Goal: Information Seeking & Learning: Learn about a topic

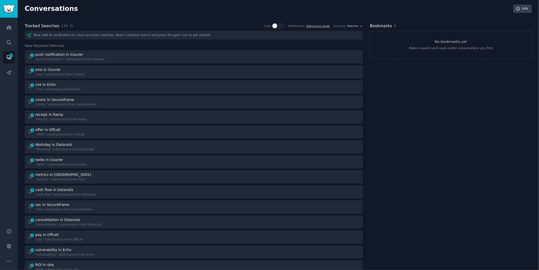
click at [70, 25] on icon at bounding box center [72, 26] width 4 height 4
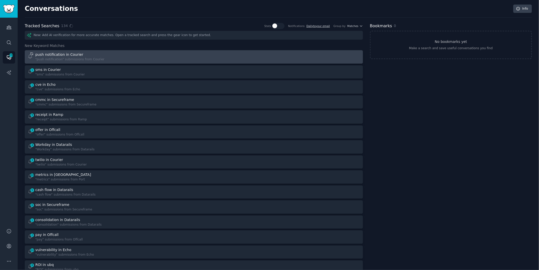
click at [86, 56] on div "push notification in Courier" at bounding box center [69, 54] width 69 height 5
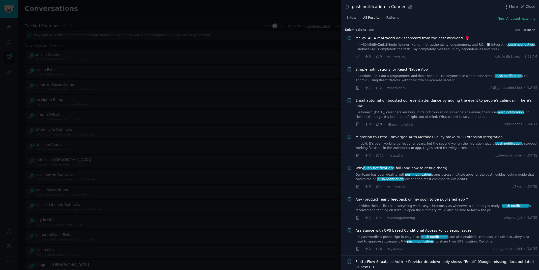
click at [452, 172] on link "Our team has been dealing with push notification issues across multiple apps fo…" at bounding box center [446, 176] width 182 height 9
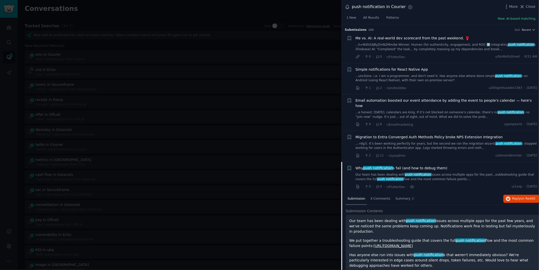
click at [240, 8] on div at bounding box center [269, 135] width 539 height 270
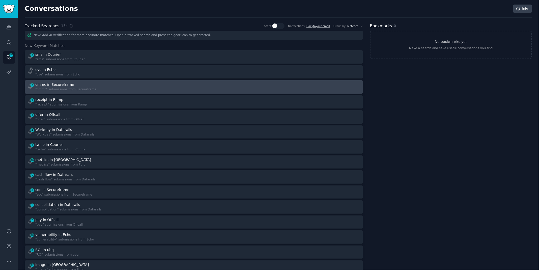
click at [152, 85] on div "2 cmmc in Secureframe "cmmc" submissions from Secureframe" at bounding box center [108, 87] width 163 height 10
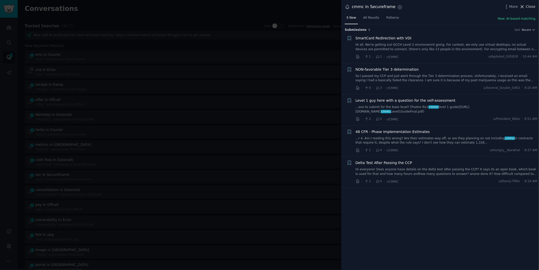
click at [529, 6] on span "Close" at bounding box center [530, 6] width 10 height 5
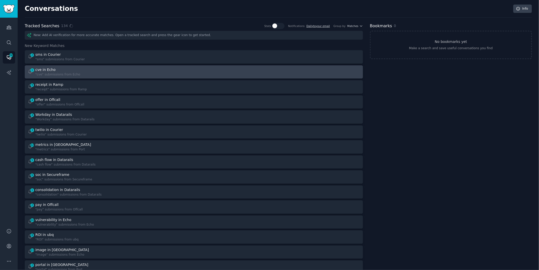
click at [122, 71] on div "1 cve in Echo "cve" submissions from Echo" at bounding box center [108, 72] width 163 height 10
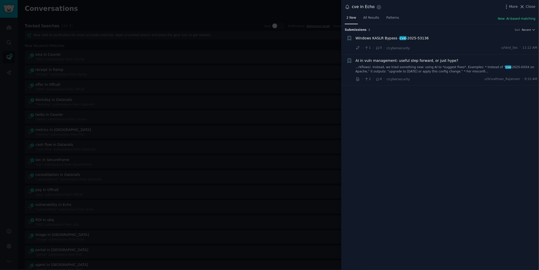
click at [279, 4] on div at bounding box center [269, 135] width 539 height 270
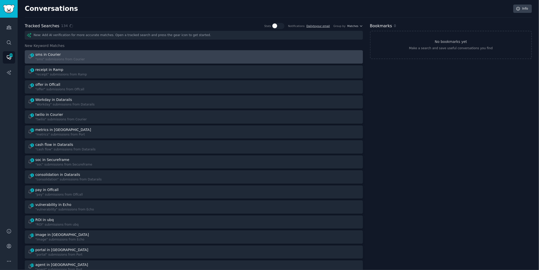
click at [134, 59] on div "2 sms in Courier "sms" submissions from Courier" at bounding box center [108, 57] width 163 height 10
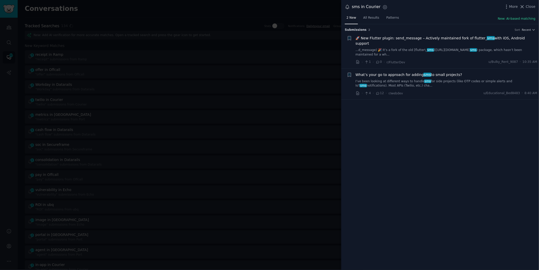
click at [434, 72] on span "What’s your go to approach for adding sms to small projects?" at bounding box center [408, 74] width 107 height 5
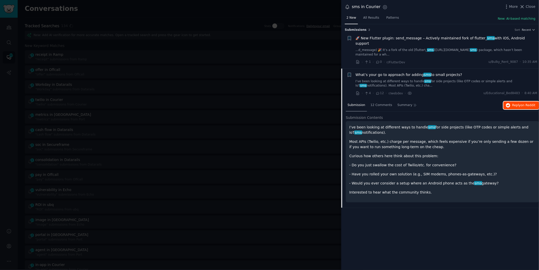
click at [520, 103] on span "Reply on Reddit" at bounding box center [523, 105] width 23 height 5
